Goal: Check status

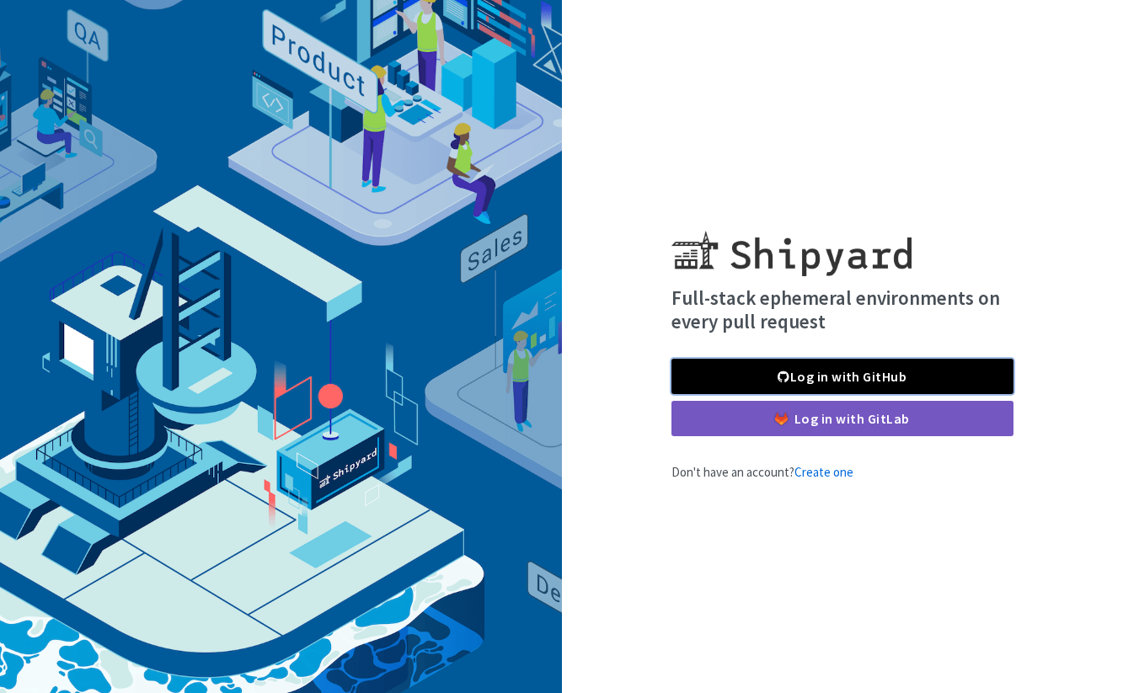
click at [822, 369] on link "Log in with GitHub" at bounding box center [843, 376] width 342 height 35
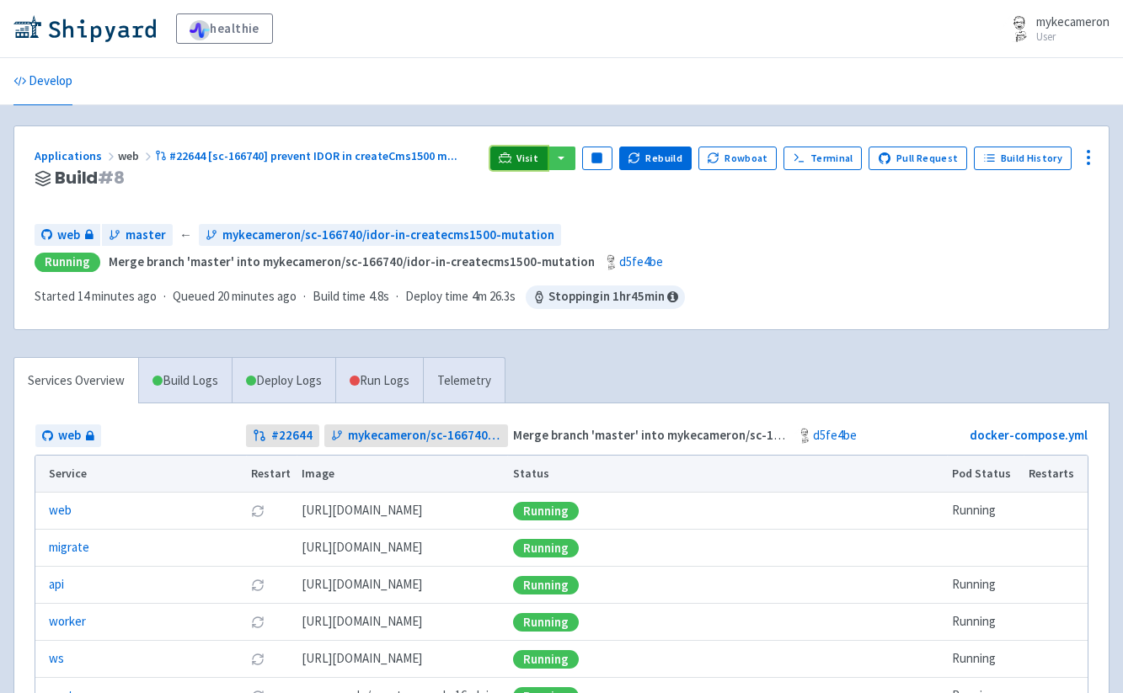
click at [532, 163] on span "Visit" at bounding box center [527, 158] width 22 height 13
click at [278, 372] on link "Deploy Logs" at bounding box center [284, 381] width 104 height 46
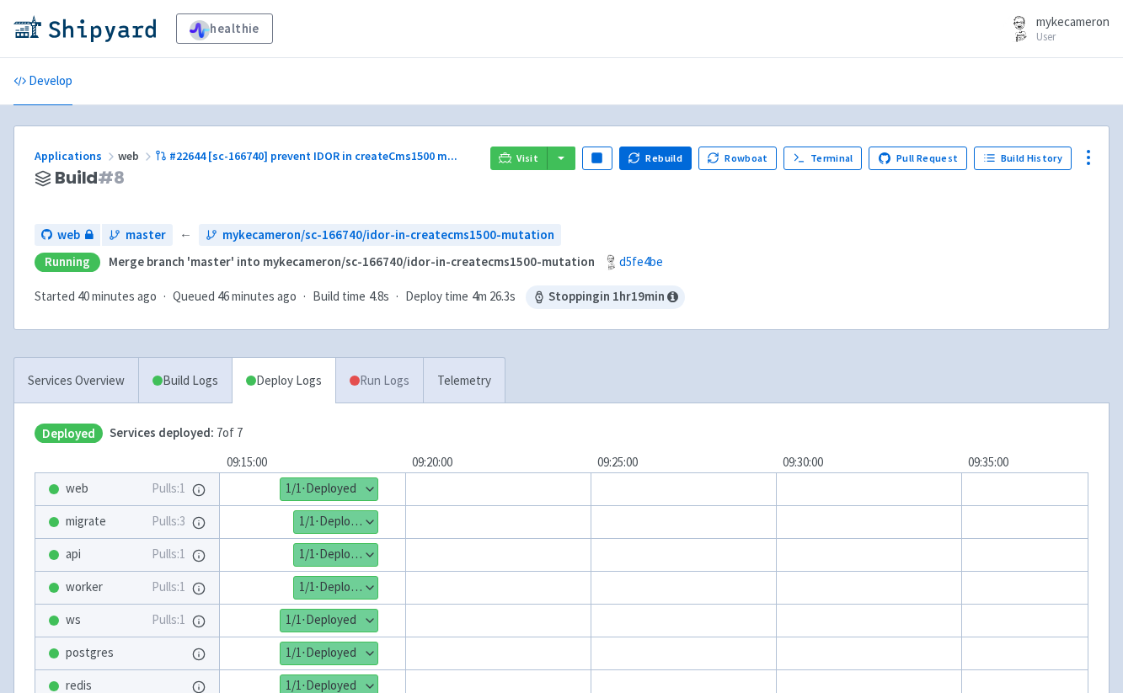
click at [380, 386] on link "Run Logs" at bounding box center [379, 381] width 88 height 46
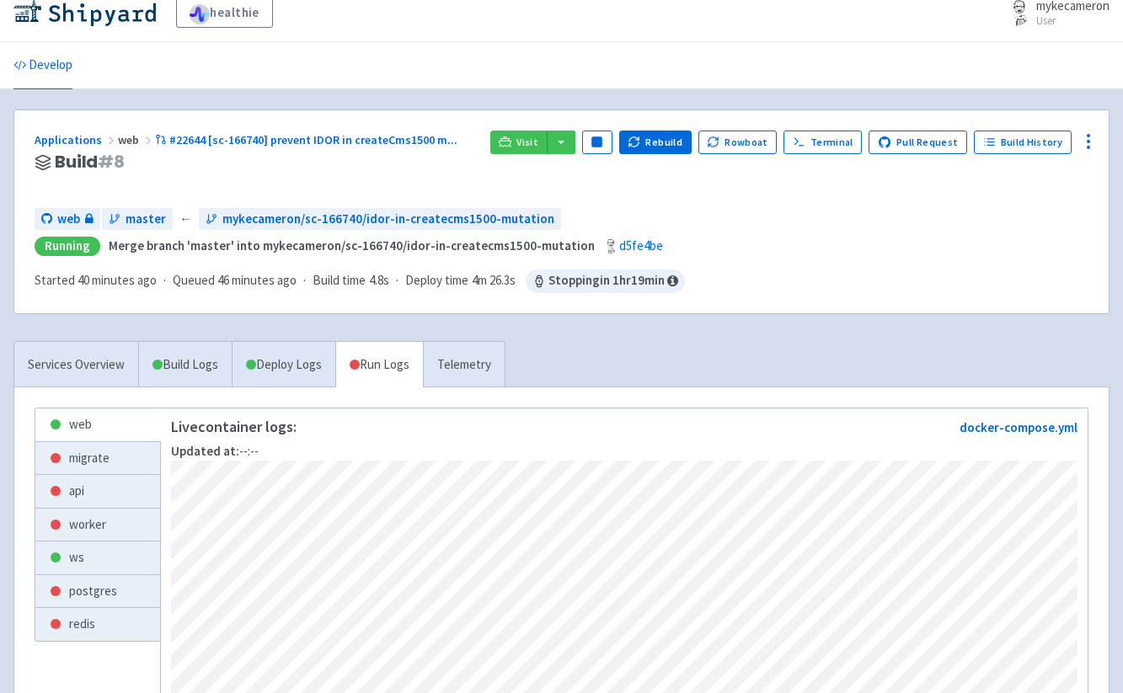
scroll to position [115, 0]
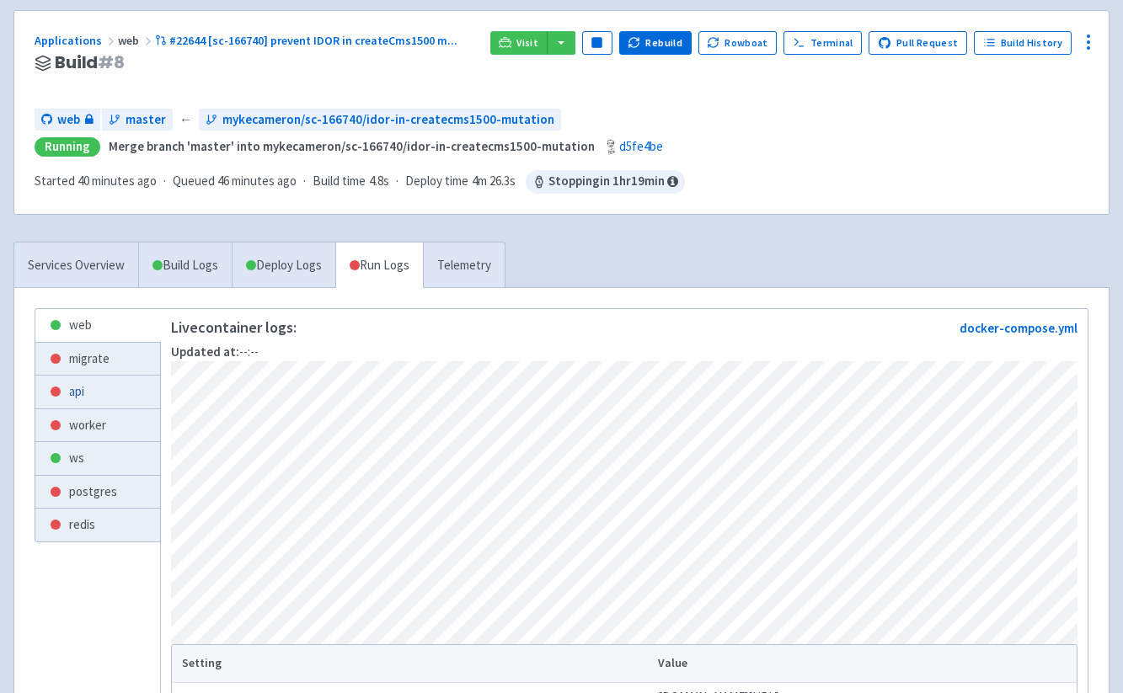
click at [114, 390] on link "api" at bounding box center [97, 392] width 125 height 33
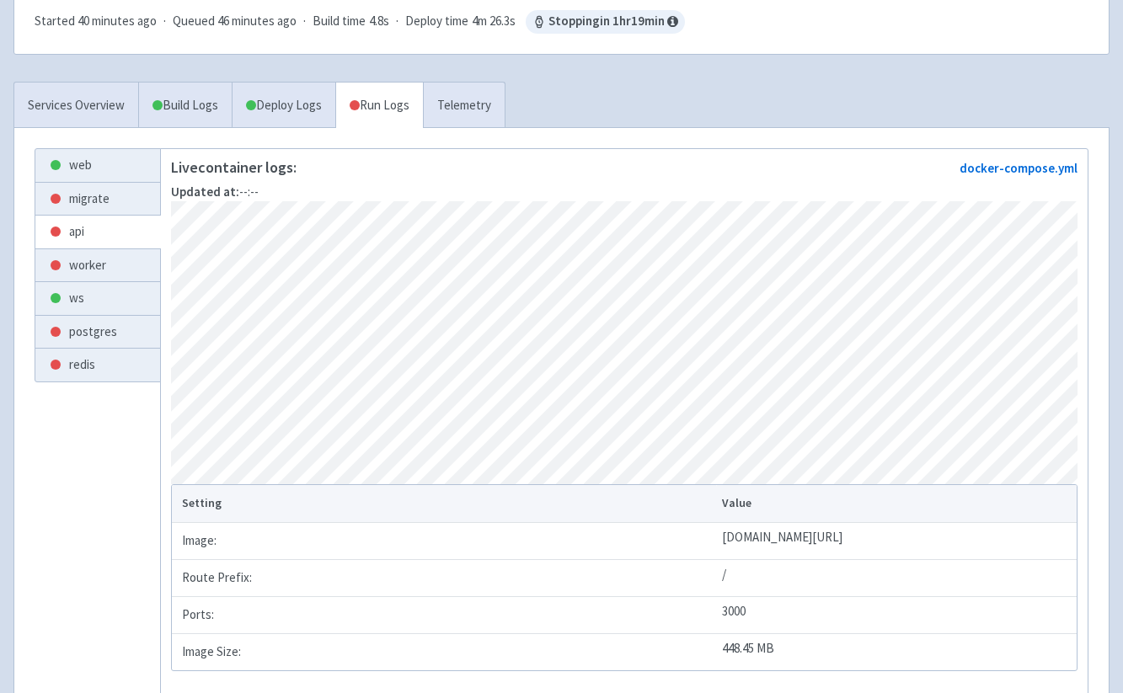
scroll to position [270, 0]
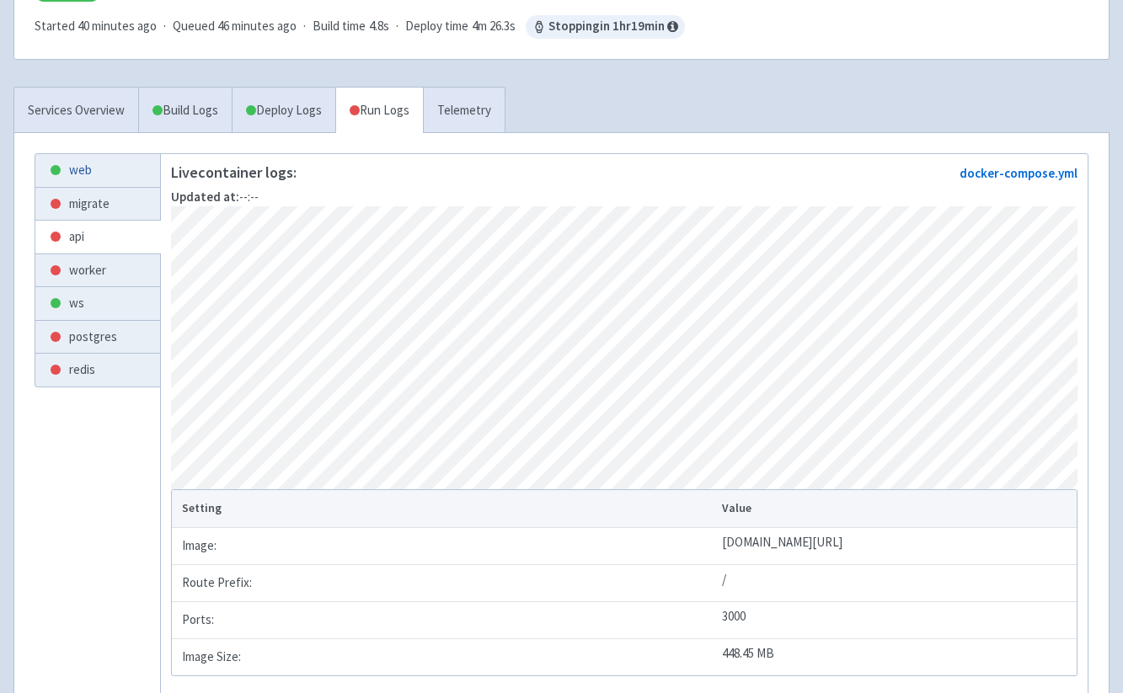
click at [90, 163] on link "web" at bounding box center [97, 170] width 125 height 33
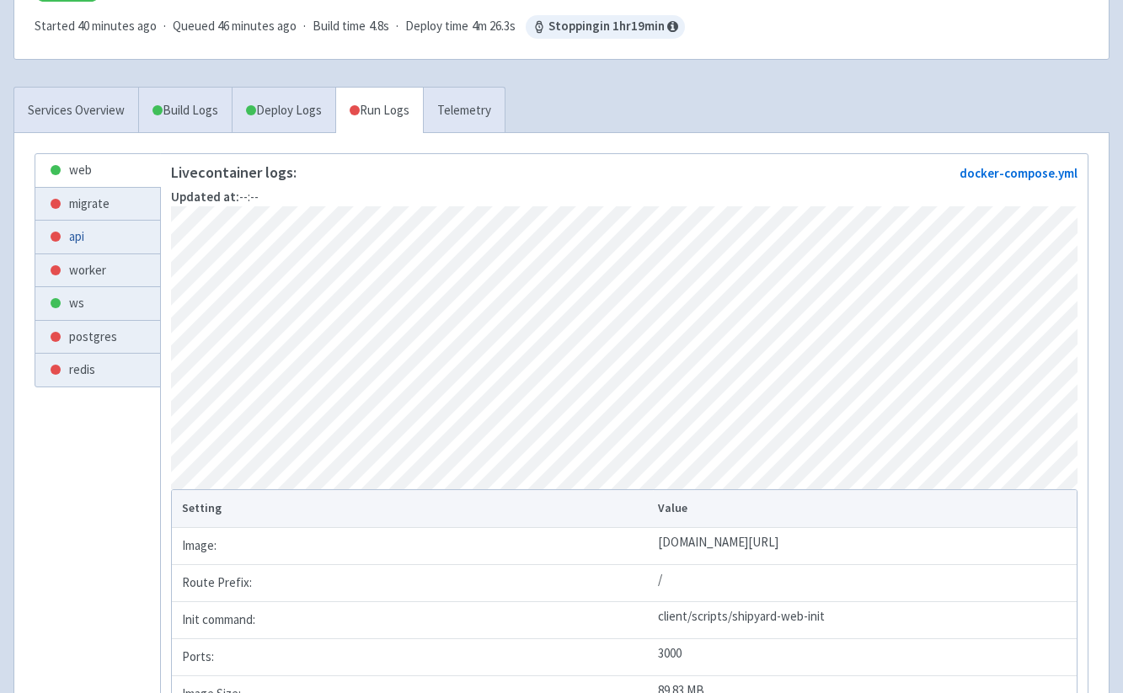
click at [101, 229] on link "api" at bounding box center [97, 237] width 125 height 33
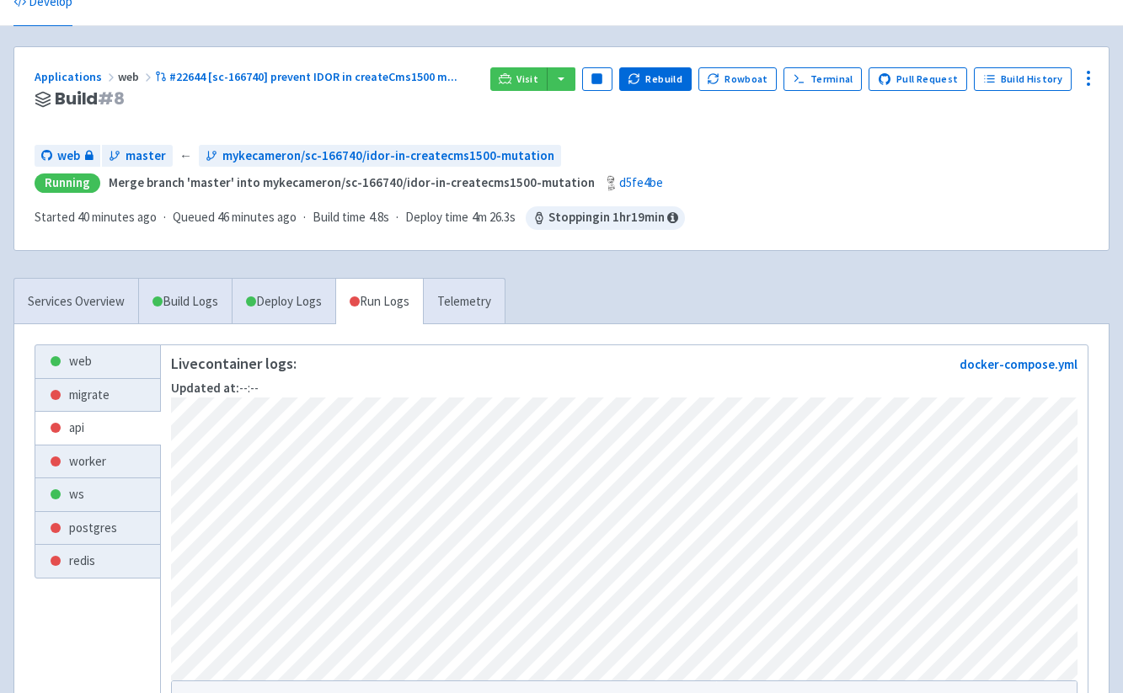
scroll to position [75, 0]
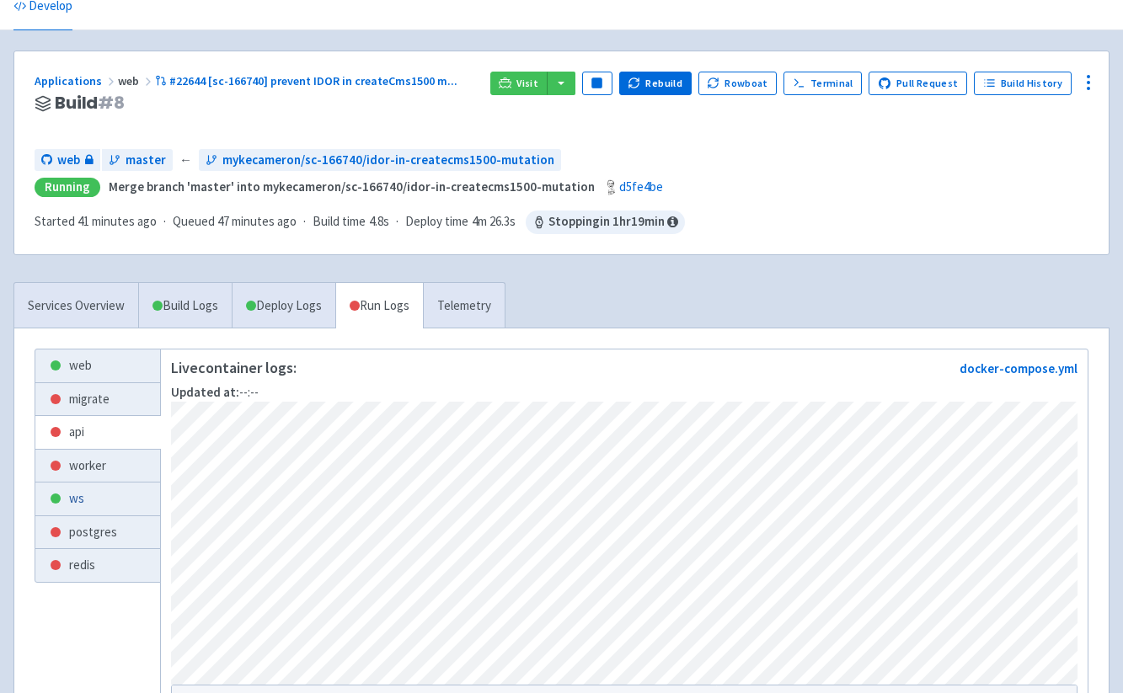
click at [105, 500] on link "ws" at bounding box center [97, 499] width 125 height 33
click at [117, 477] on link "worker" at bounding box center [97, 466] width 125 height 33
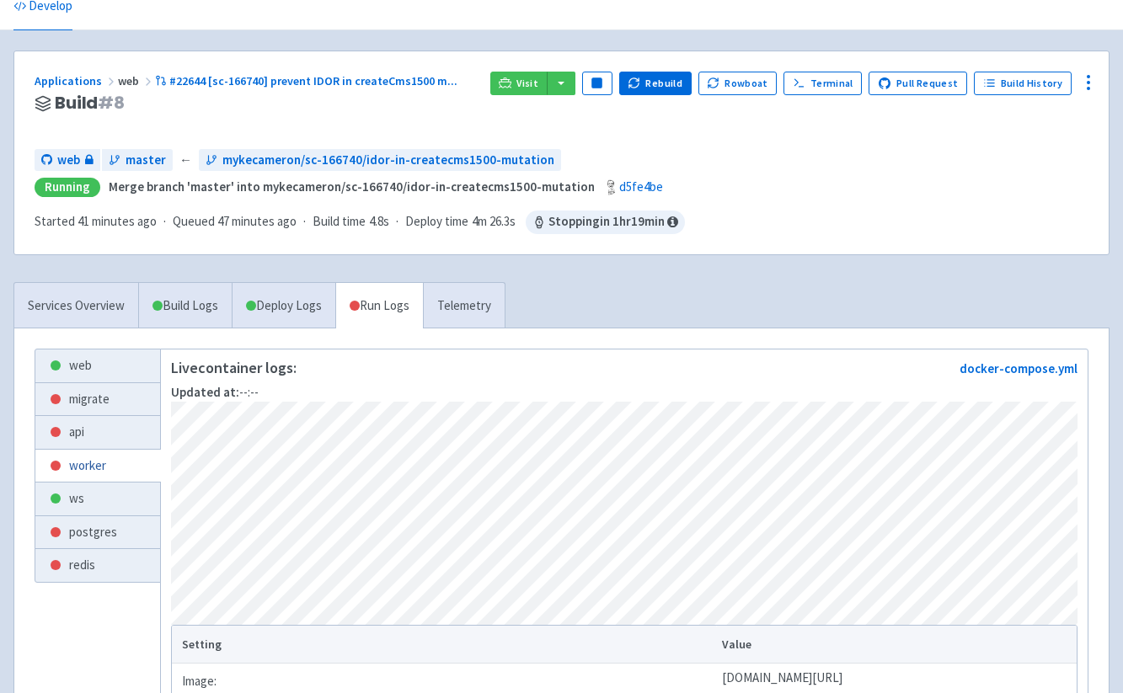
click at [121, 451] on link "worker" at bounding box center [97, 466] width 125 height 33
click at [126, 357] on link "web" at bounding box center [97, 366] width 125 height 33
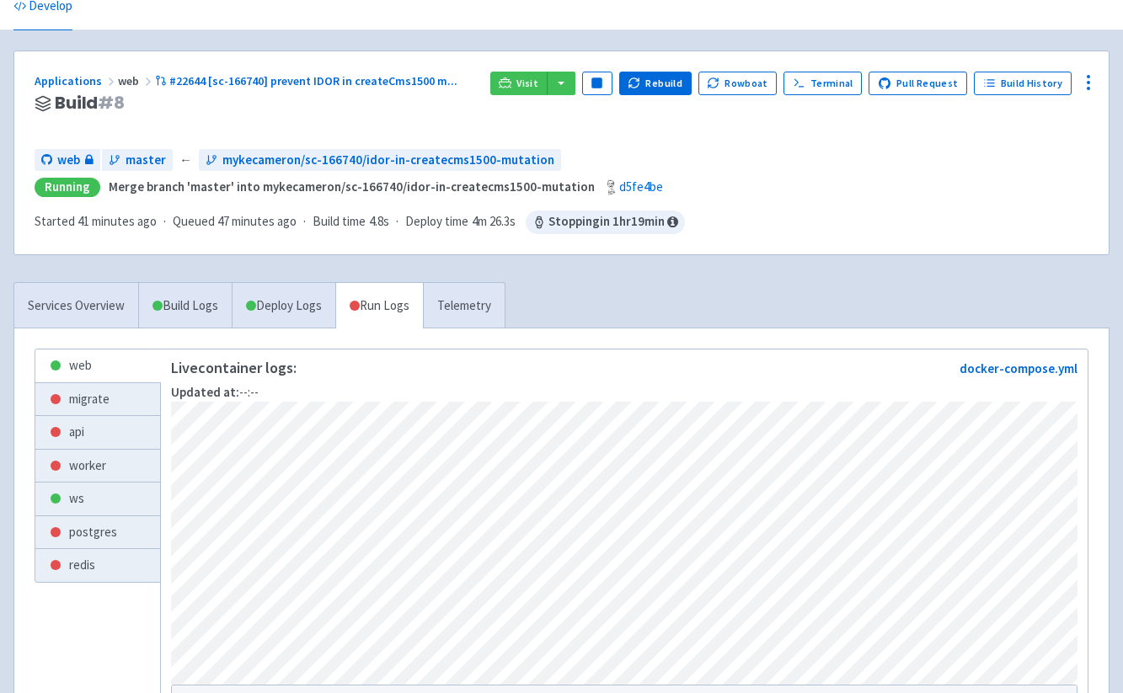
click at [978, 189] on span "Running Merge branch 'master' into mykecameron/sc-166740/idor-in-createcms1500-…" at bounding box center [562, 187] width 1054 height 19
